Goal: Navigation & Orientation: Find specific page/section

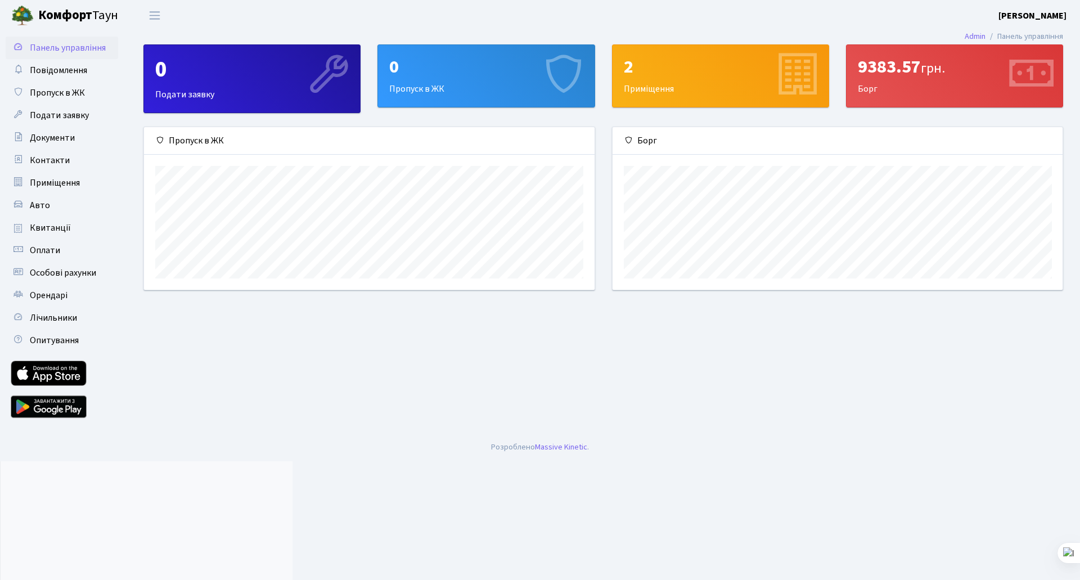
scroll to position [162, 450]
click at [906, 66] on div "9383.57 грн." at bounding box center [953, 66] width 193 height 21
click at [157, 16] on span "Переключити навігацію" at bounding box center [154, 15] width 17 height 13
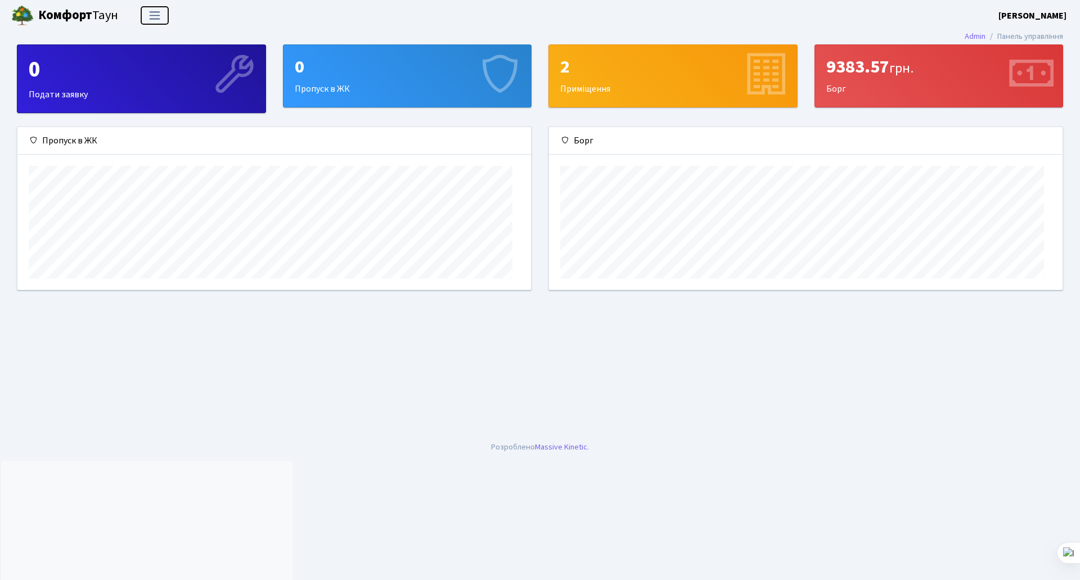
scroll to position [0, 0]
click at [157, 16] on span "Переключити навігацію" at bounding box center [154, 15] width 17 height 13
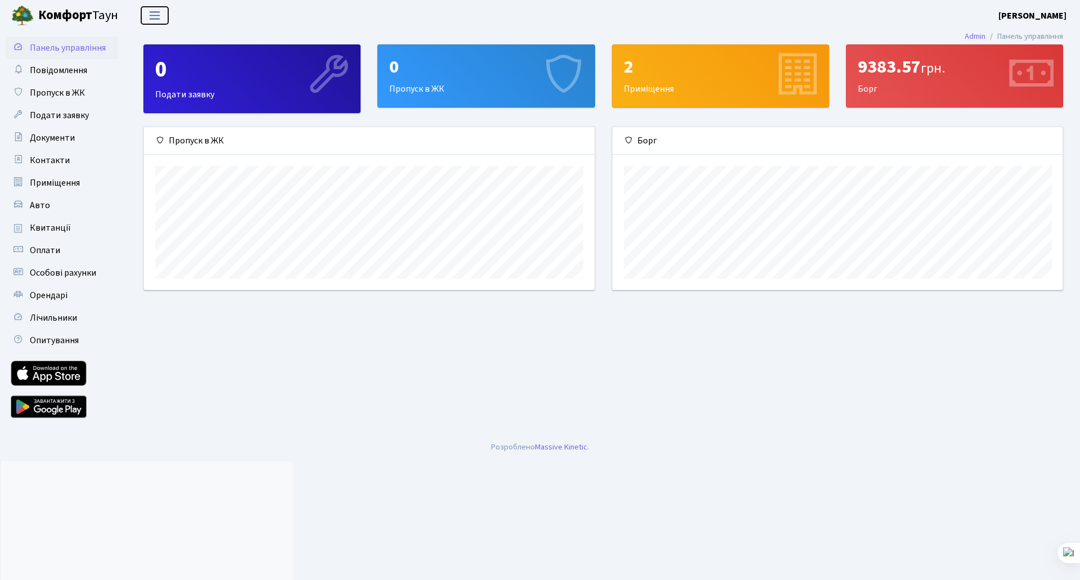
scroll to position [162, 450]
click at [46, 92] on span "Пропуск в ЖК" at bounding box center [57, 93] width 55 height 12
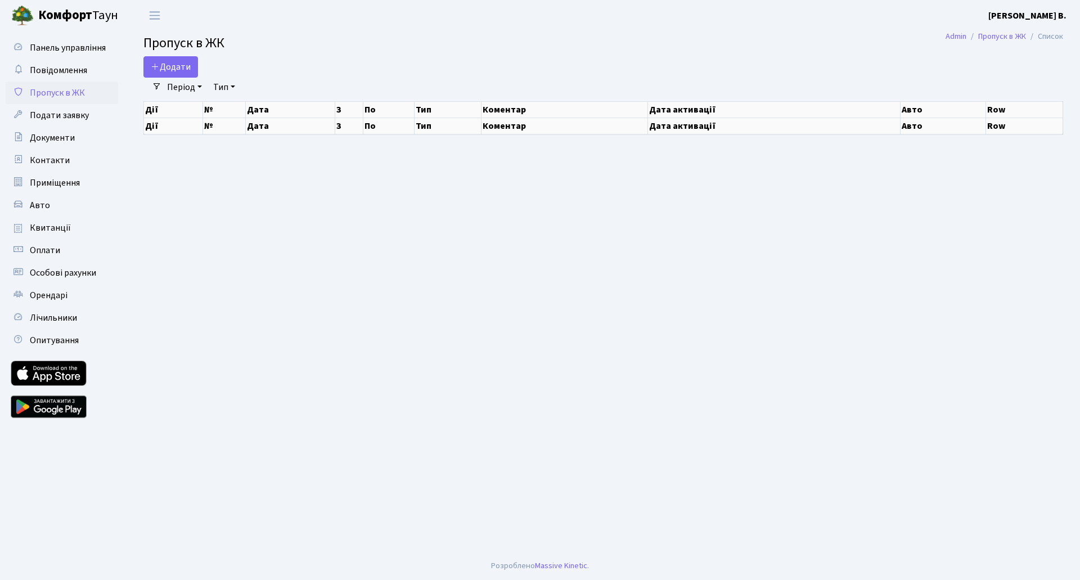
select select "25"
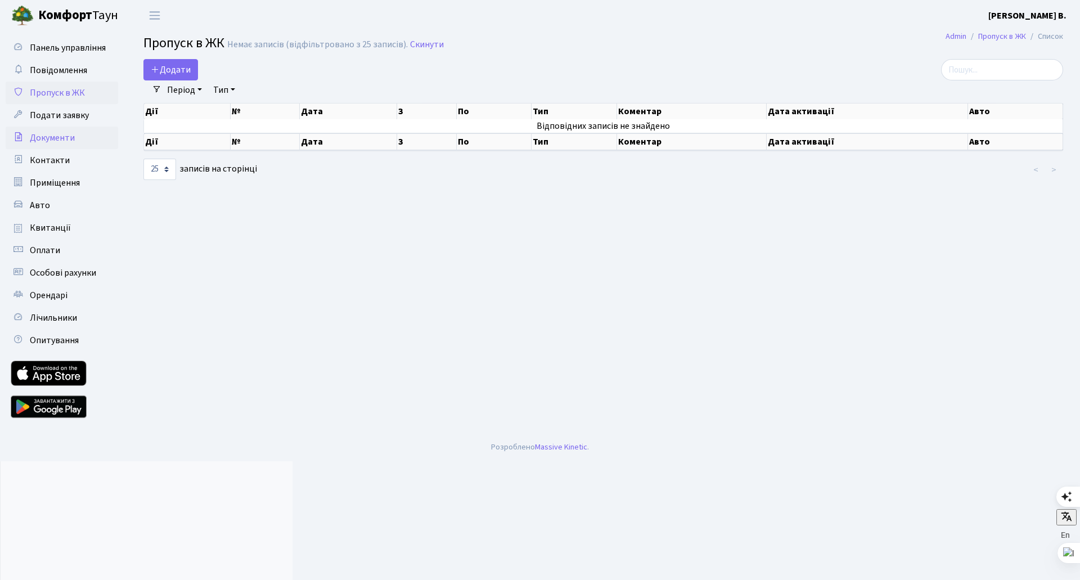
click at [54, 137] on span "Документи" at bounding box center [52, 138] width 45 height 12
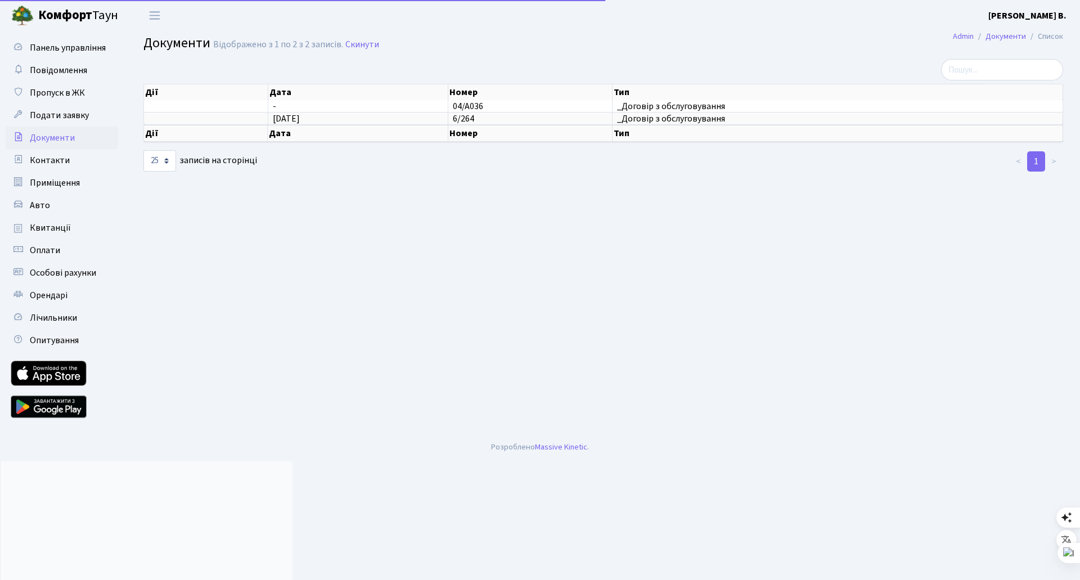
select select "25"
click at [291, 120] on span "09.04.2025" at bounding box center [286, 118] width 27 height 12
click at [486, 116] on td "6/264" at bounding box center [530, 118] width 164 height 12
click at [671, 118] on span "_Договір з обслуговування" at bounding box center [837, 118] width 441 height 9
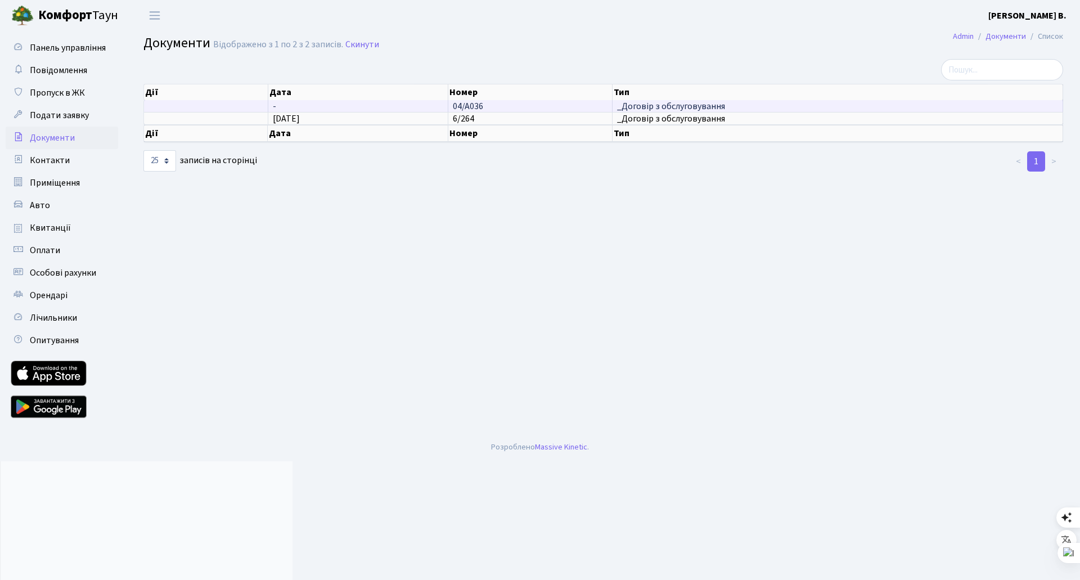
click at [641, 109] on span "_Договір з обслуговування" at bounding box center [837, 106] width 441 height 9
click at [475, 103] on span "04/А036" at bounding box center [468, 106] width 30 height 12
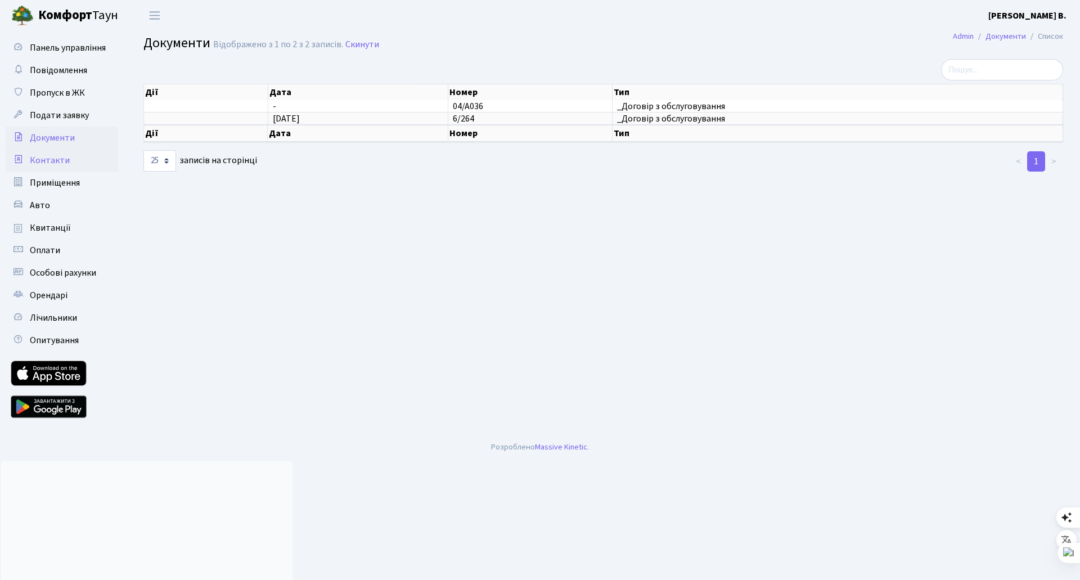
click at [44, 164] on span "Контакти" at bounding box center [50, 160] width 40 height 12
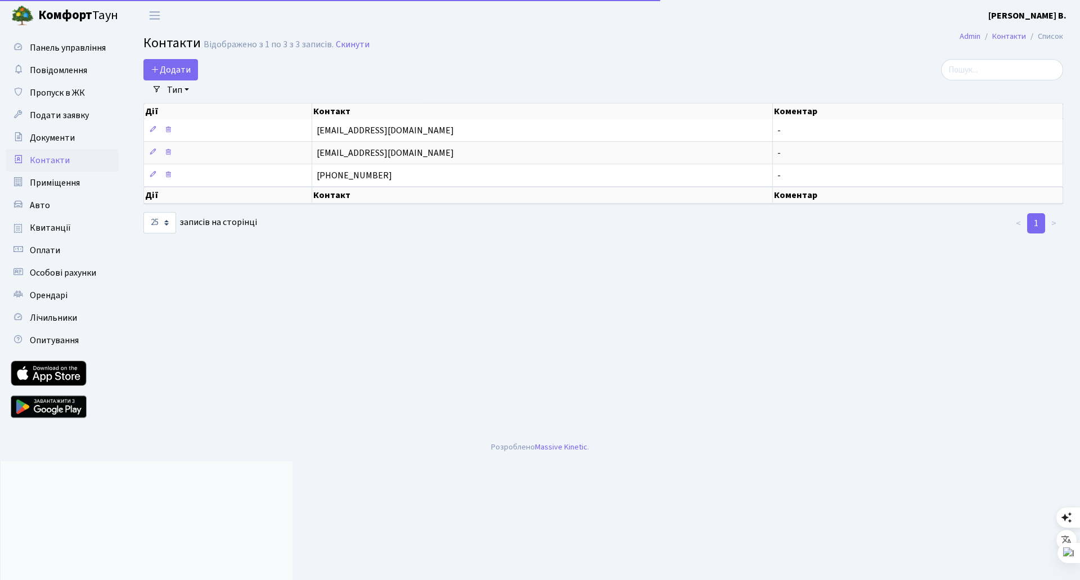
select select "25"
click at [47, 183] on span "Приміщення" at bounding box center [55, 183] width 50 height 12
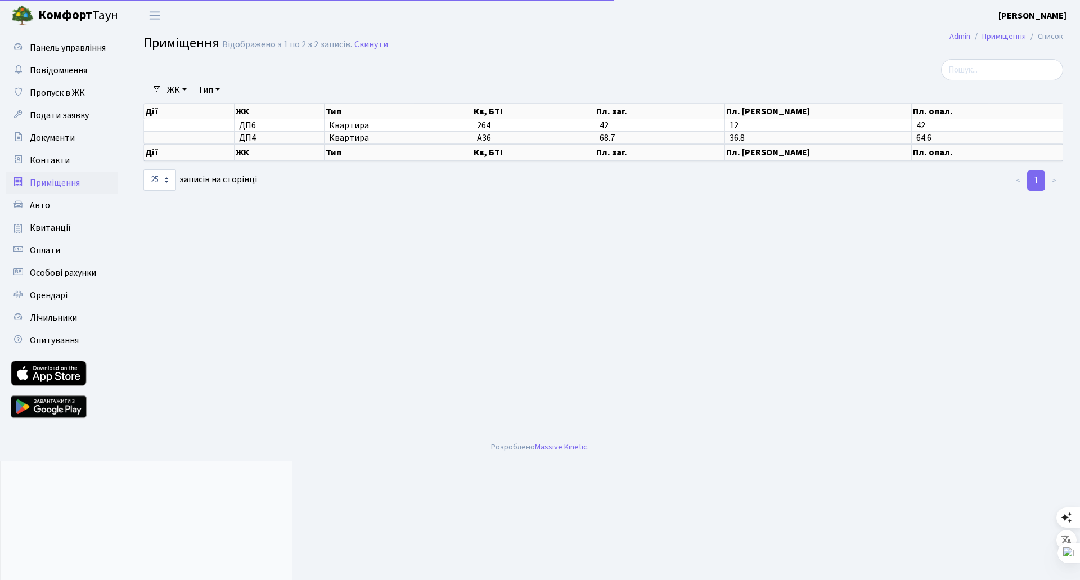
select select "25"
click at [259, 139] on span "ДП4" at bounding box center [279, 137] width 80 height 9
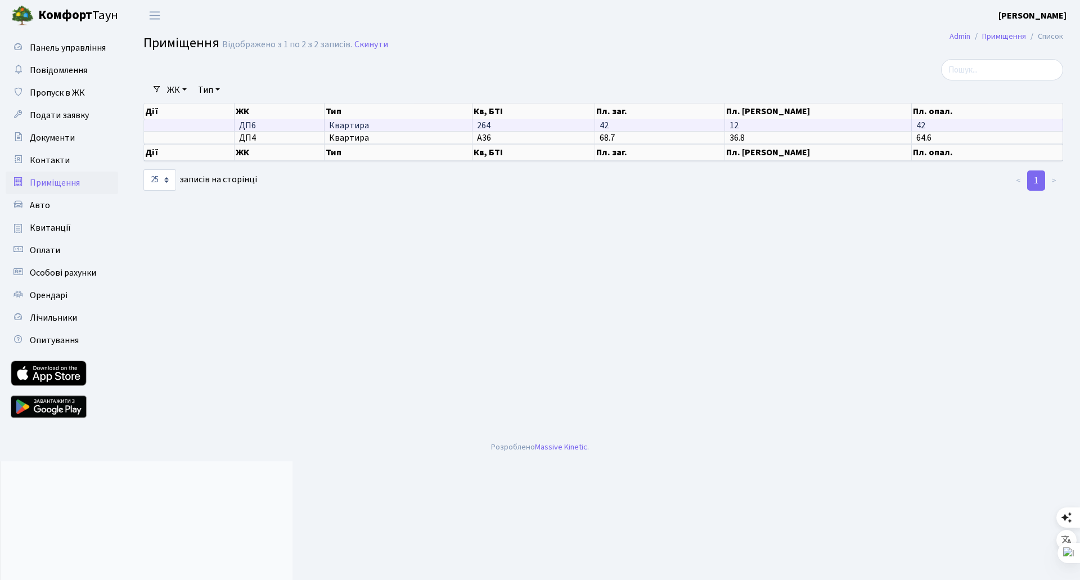
click at [265, 121] on span "ДП6" at bounding box center [279, 125] width 80 height 9
click at [681, 123] on td "42" at bounding box center [660, 125] width 130 height 12
click at [681, 138] on td "68.7" at bounding box center [660, 137] width 130 height 12
click at [773, 121] on td "12" at bounding box center [818, 125] width 186 height 12
click at [772, 134] on td "36.8" at bounding box center [818, 137] width 186 height 12
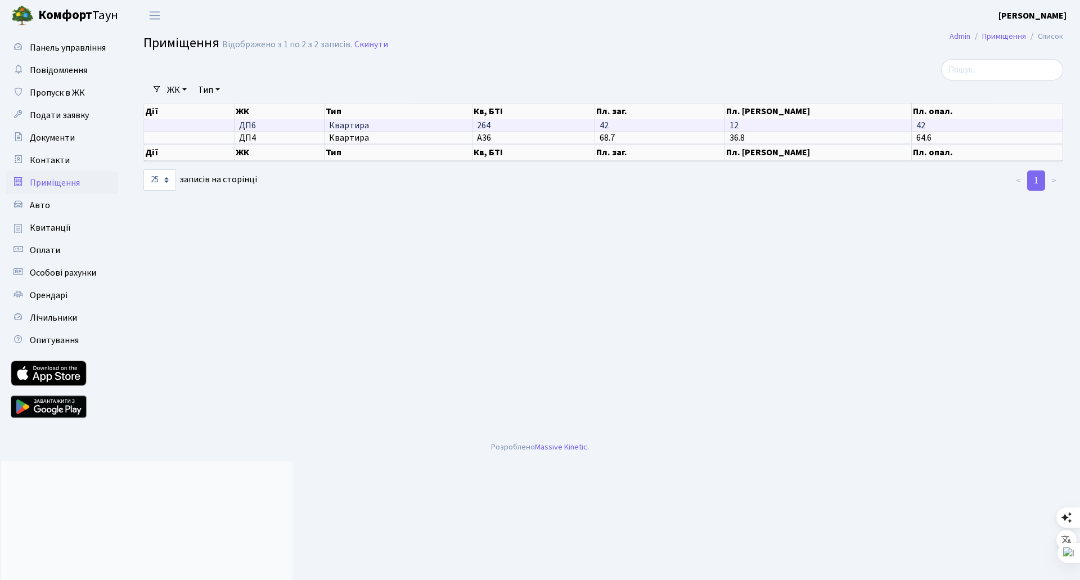
click at [929, 124] on td "42" at bounding box center [986, 125] width 151 height 12
click at [935, 136] on td "64.6" at bounding box center [986, 137] width 151 height 12
click at [38, 206] on span "Авто" at bounding box center [40, 205] width 20 height 12
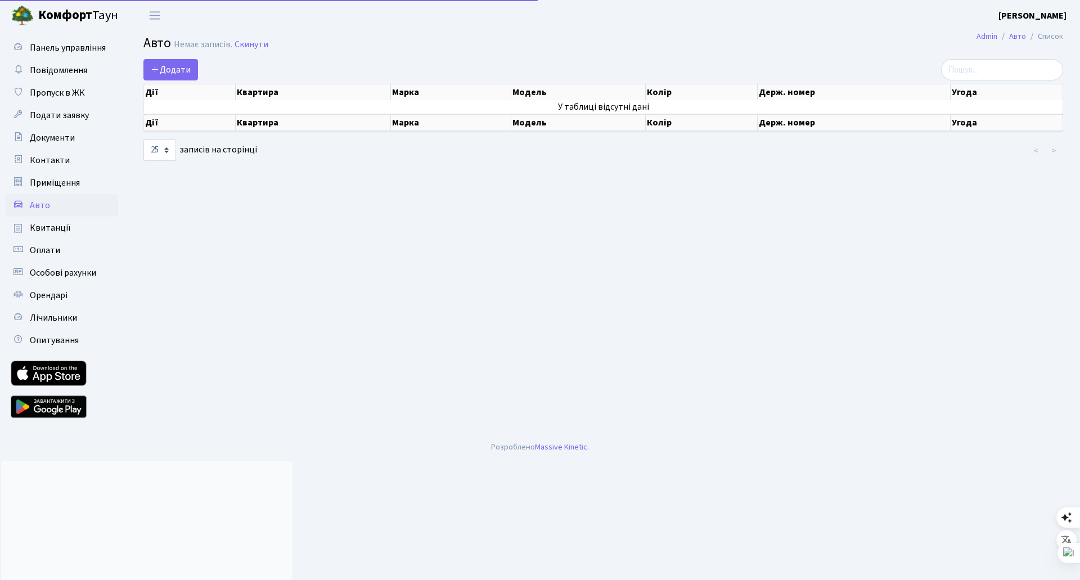
select select "25"
click at [42, 228] on span "Квитанції" at bounding box center [50, 228] width 41 height 12
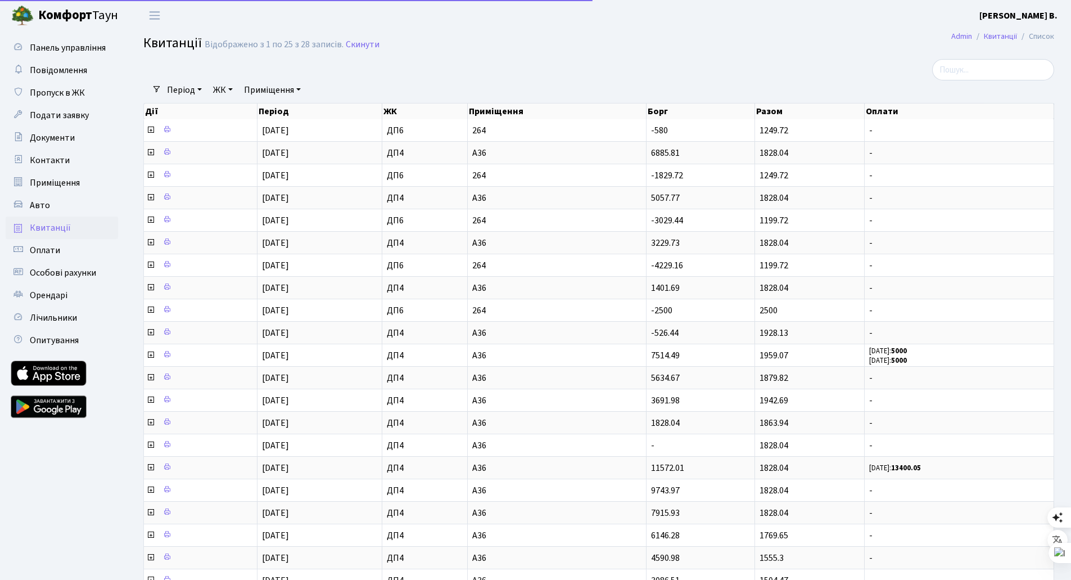
select select "25"
drag, startPoint x: 0, startPoint y: 0, endPoint x: 485, endPoint y: 64, distance: 489.4
click at [485, 64] on div at bounding box center [444, 69] width 618 height 21
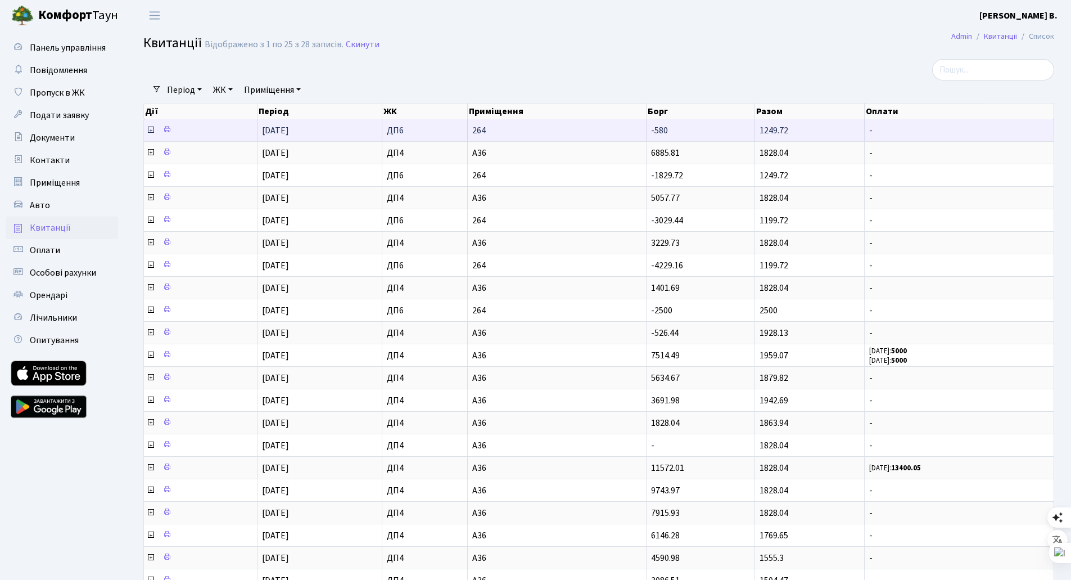
click at [765, 129] on span "1249.72" at bounding box center [774, 130] width 29 height 12
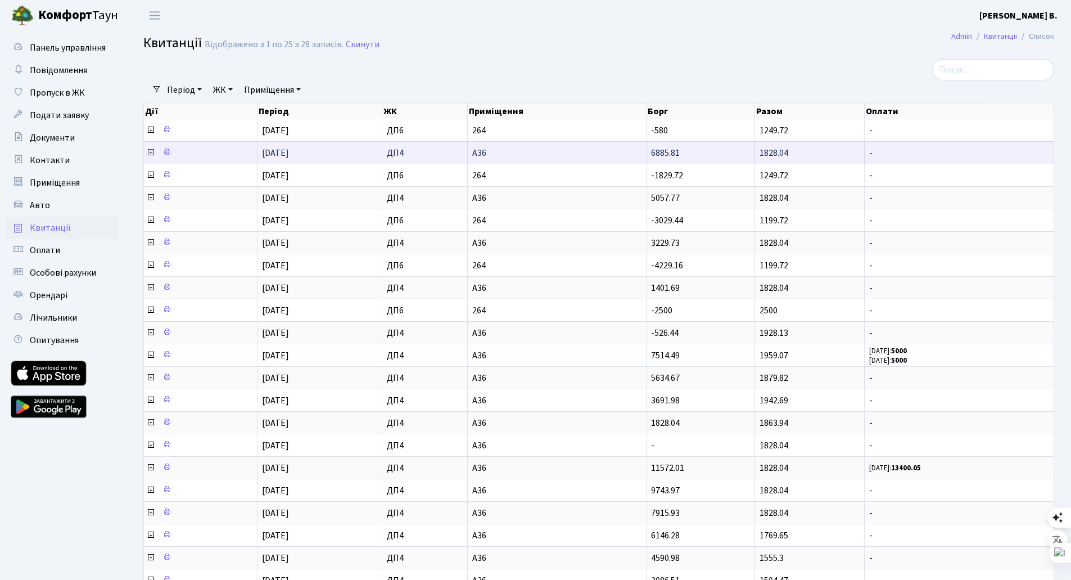
click at [693, 155] on td "6885.81" at bounding box center [701, 152] width 109 height 22
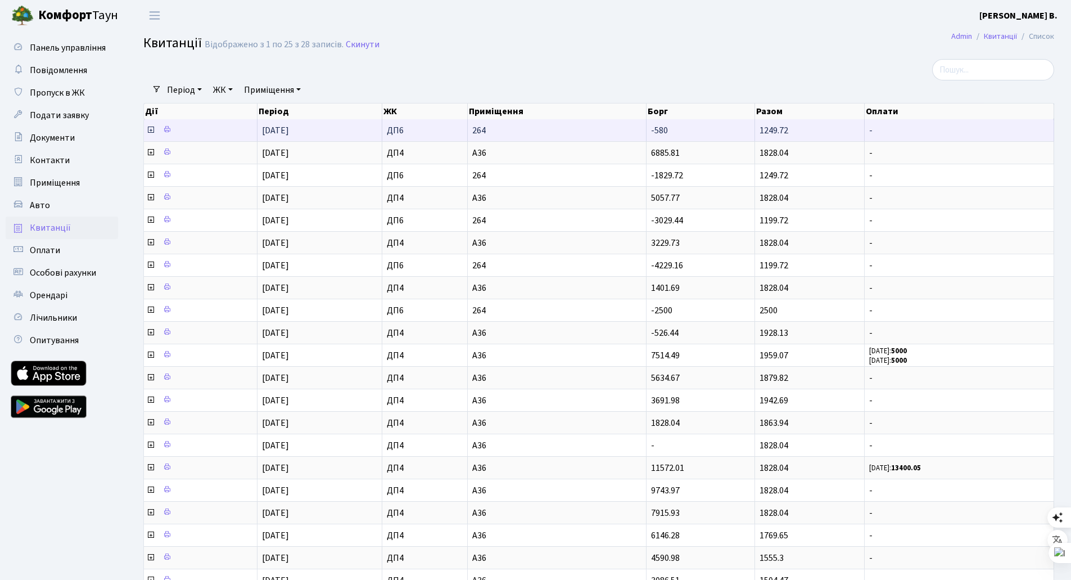
click at [540, 133] on span "264" at bounding box center [556, 130] width 169 height 9
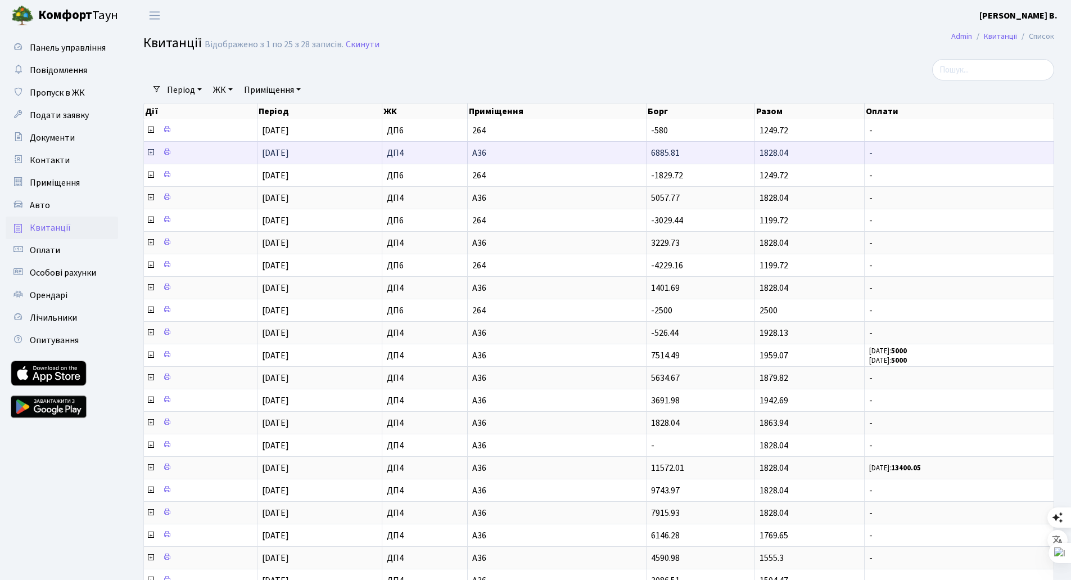
click at [531, 150] on span "А36" at bounding box center [556, 152] width 169 height 9
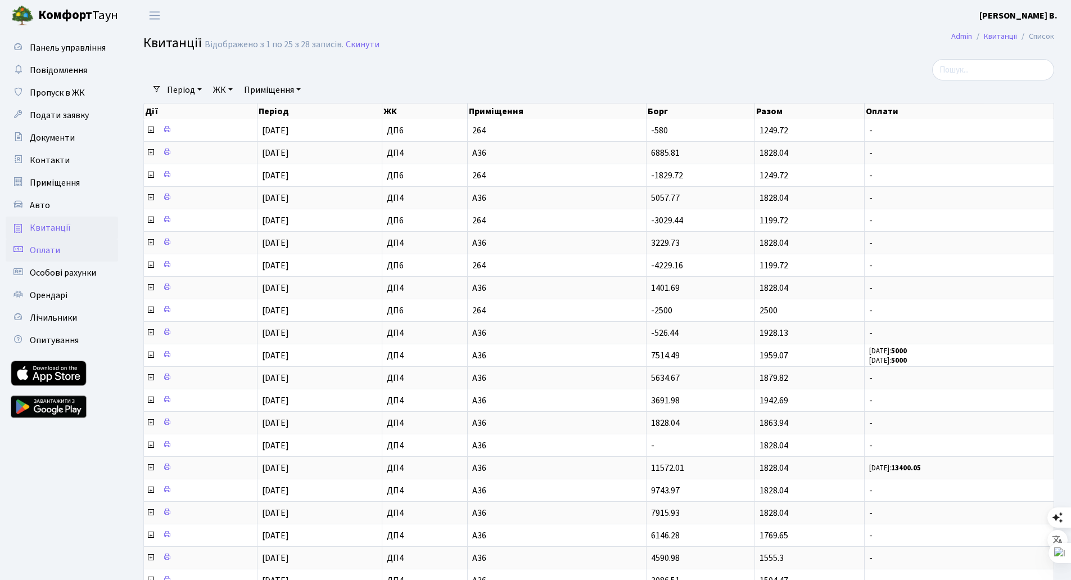
click at [74, 247] on link "Оплати" at bounding box center [62, 250] width 112 height 22
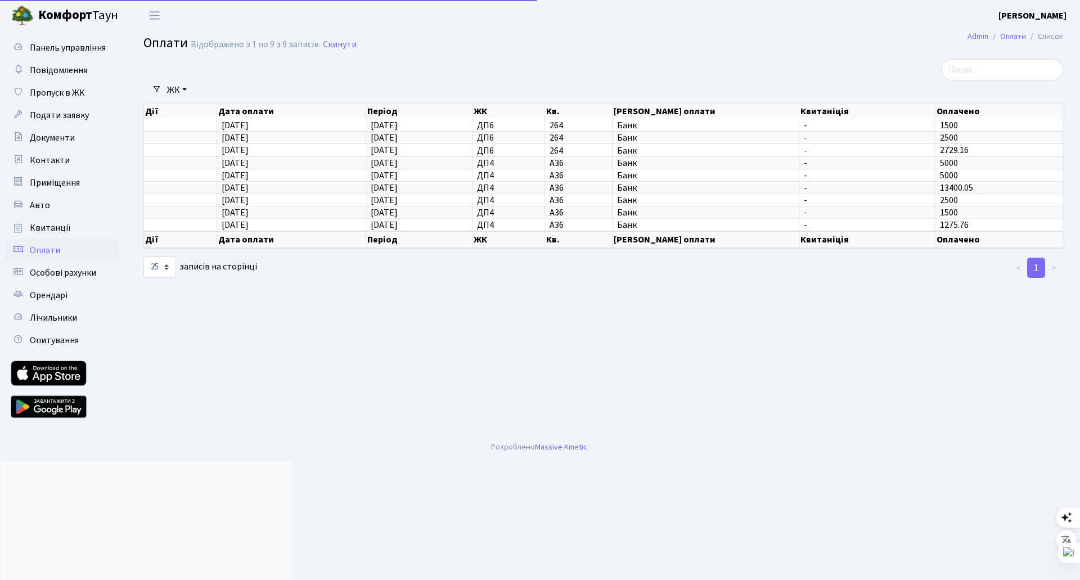
select select "25"
click at [71, 229] on link "Квитанції" at bounding box center [62, 227] width 112 height 22
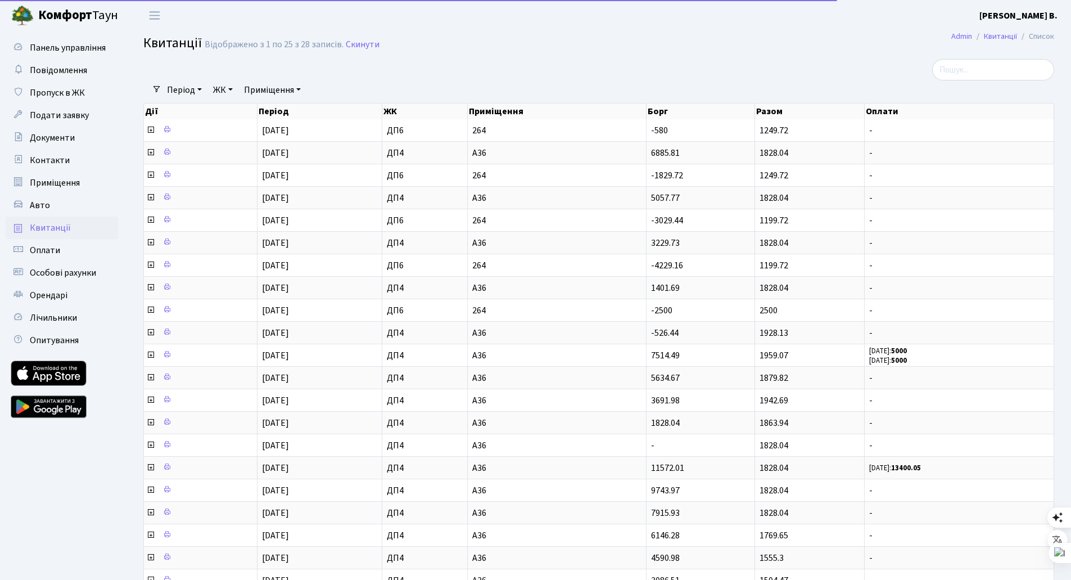
select select "25"
click at [66, 251] on link "Оплати" at bounding box center [62, 250] width 112 height 22
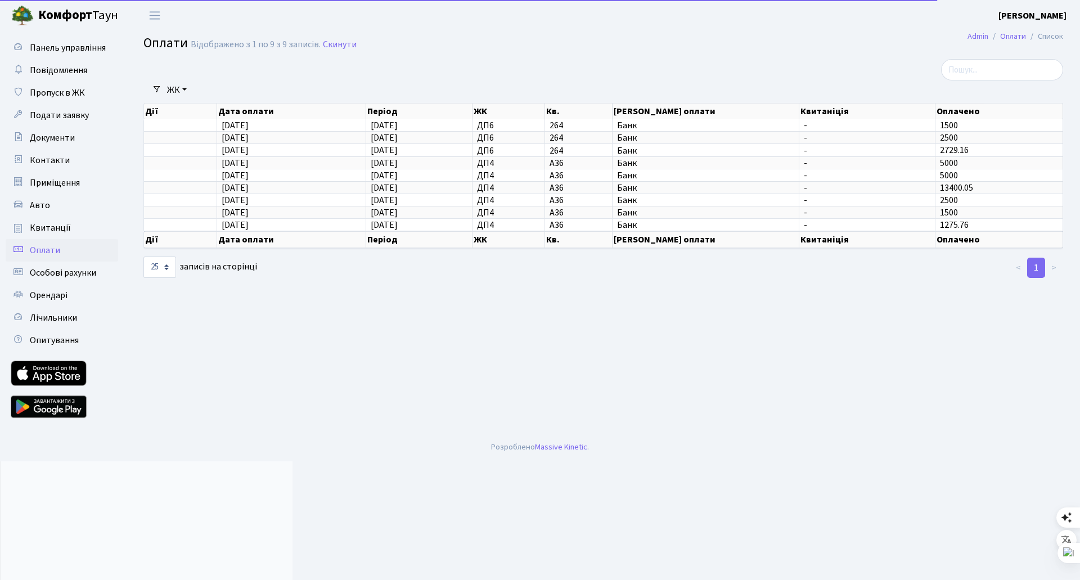
select select "25"
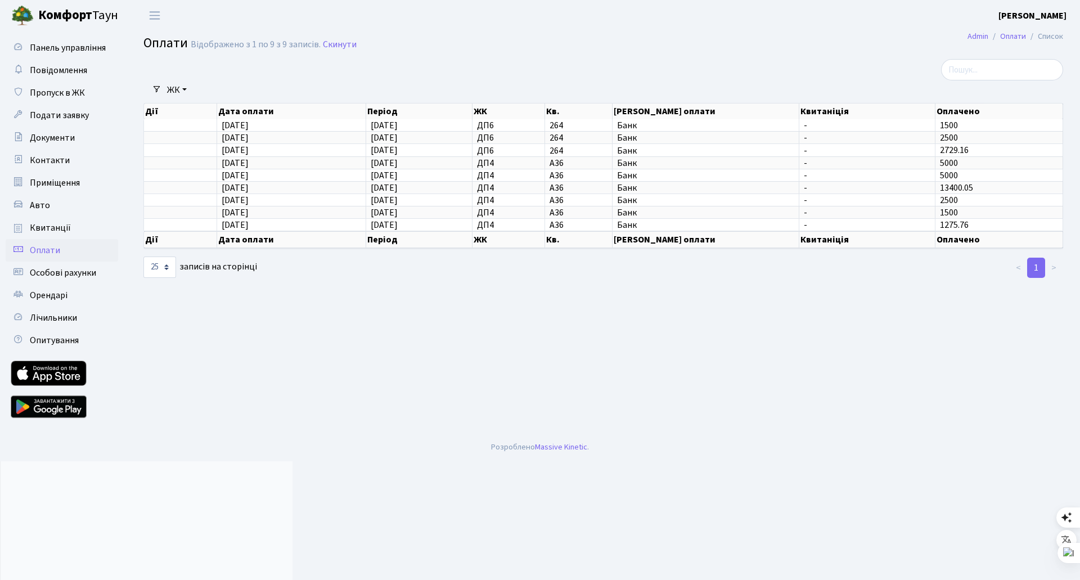
click at [77, 274] on span "Особові рахунки" at bounding box center [63, 273] width 66 height 12
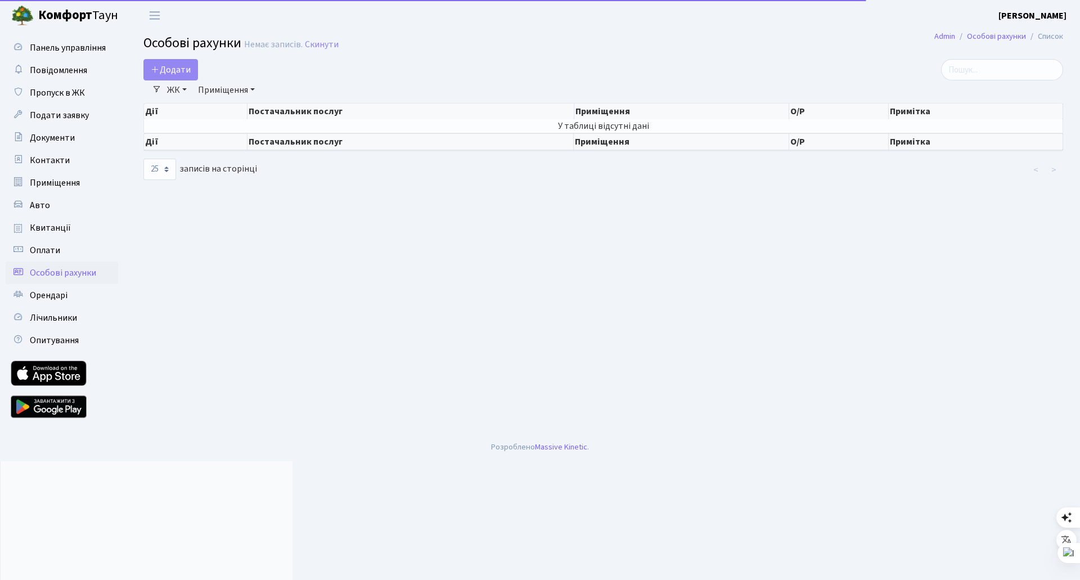
select select "25"
click at [75, 286] on link "Орендарі" at bounding box center [62, 295] width 112 height 22
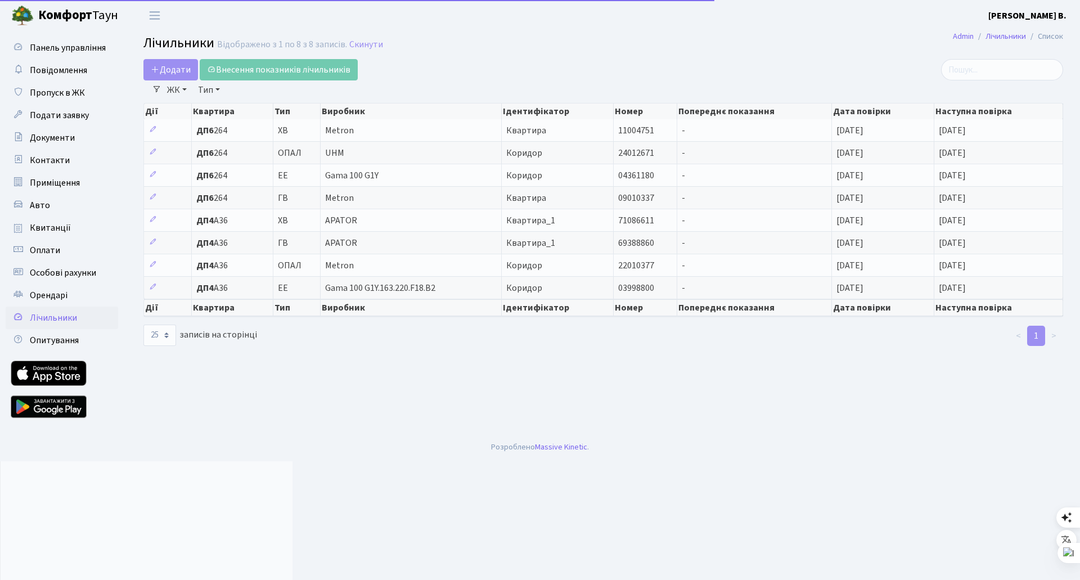
select select "25"
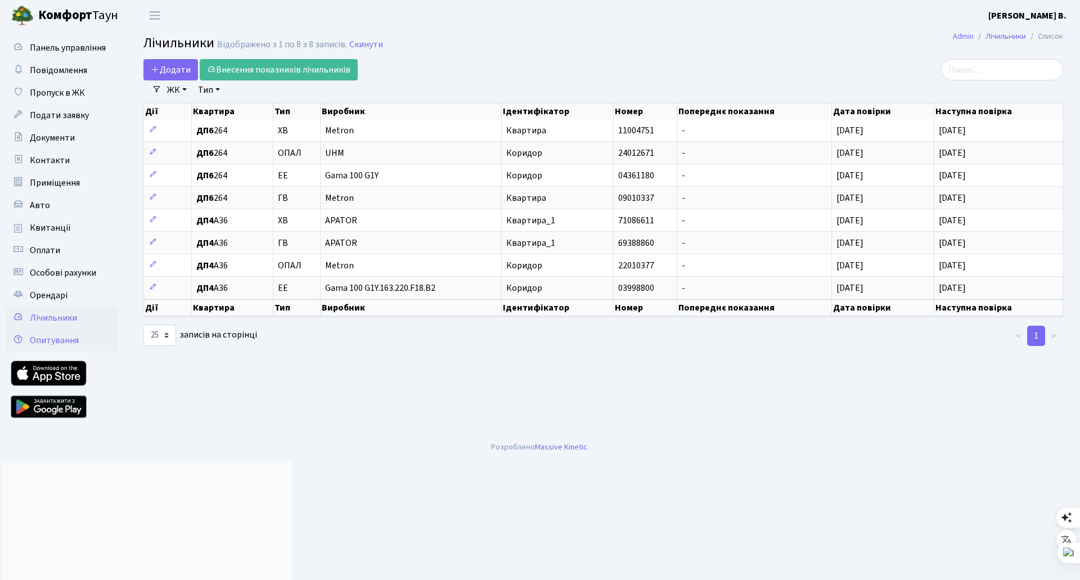
click at [49, 342] on span "Опитування" at bounding box center [54, 340] width 49 height 12
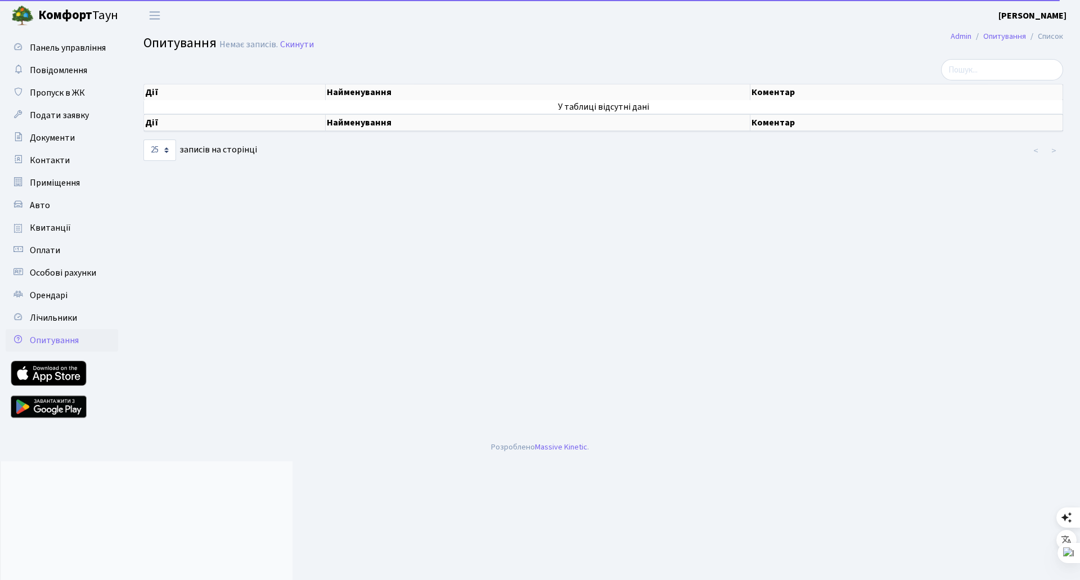
select select "25"
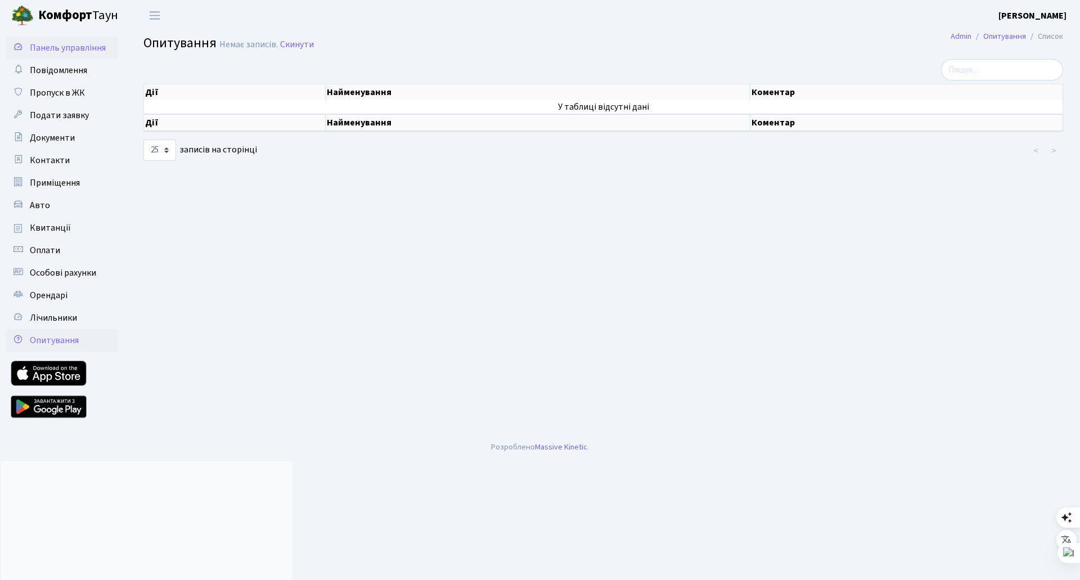
click at [56, 49] on span "Панель управління" at bounding box center [68, 48] width 76 height 12
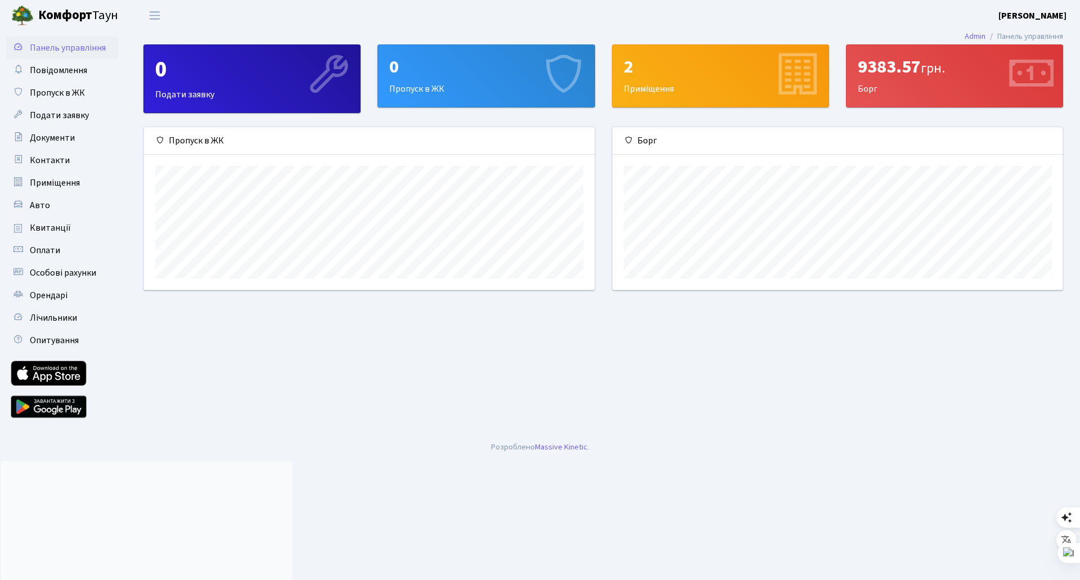
scroll to position [162, 450]
click at [641, 141] on div "Борг" at bounding box center [837, 141] width 450 height 28
click at [884, 77] on div "9383.57 грн." at bounding box center [953, 66] width 193 height 21
click at [1035, 78] on icon at bounding box center [1029, 75] width 53 height 53
click at [54, 142] on span "Документи" at bounding box center [52, 138] width 45 height 12
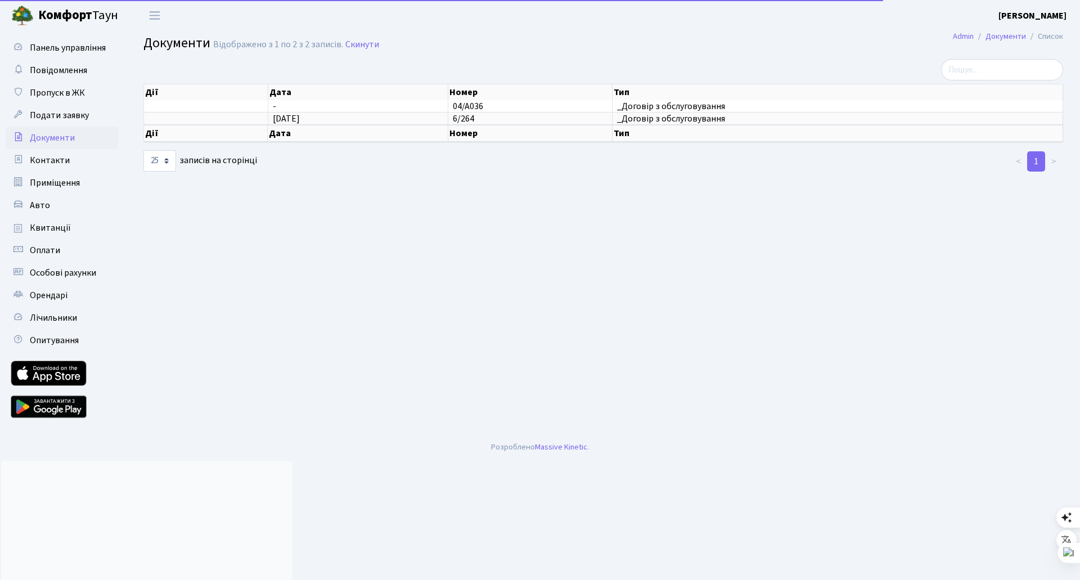
select select "25"
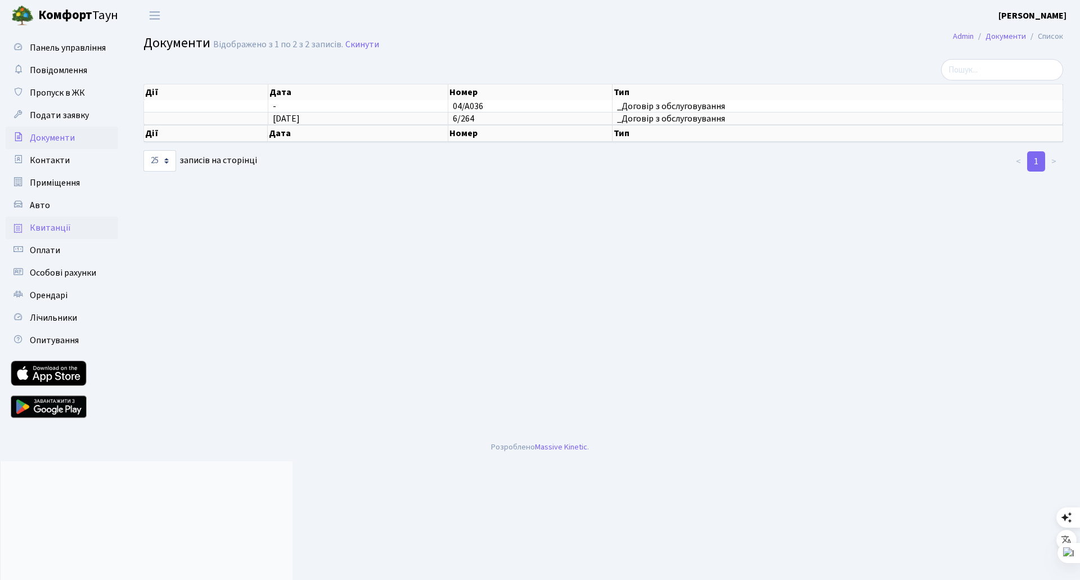
click at [40, 226] on span "Квитанції" at bounding box center [50, 228] width 41 height 12
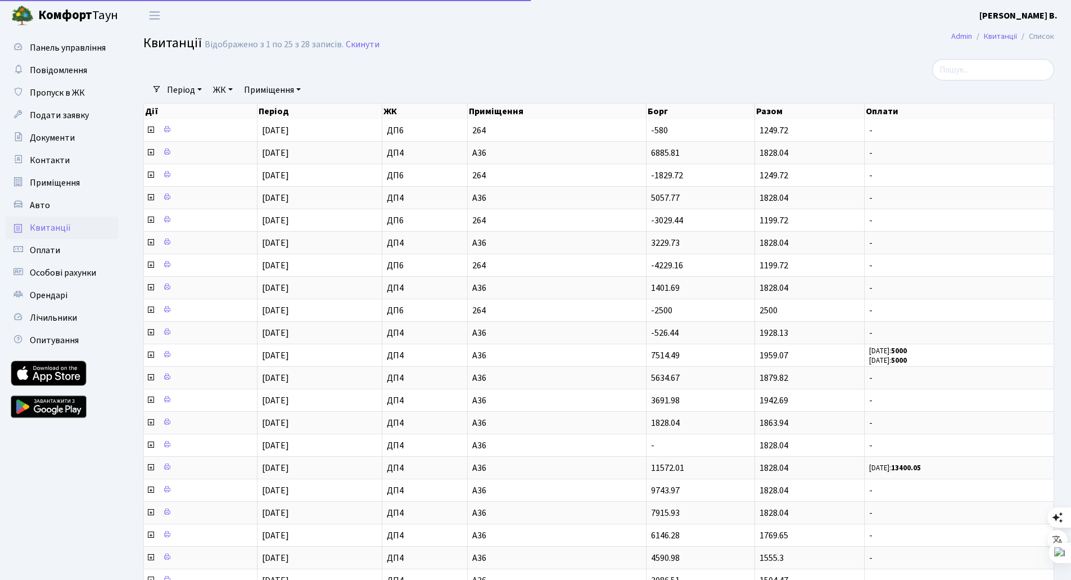
select select "25"
